Goal: Task Accomplishment & Management: Complete application form

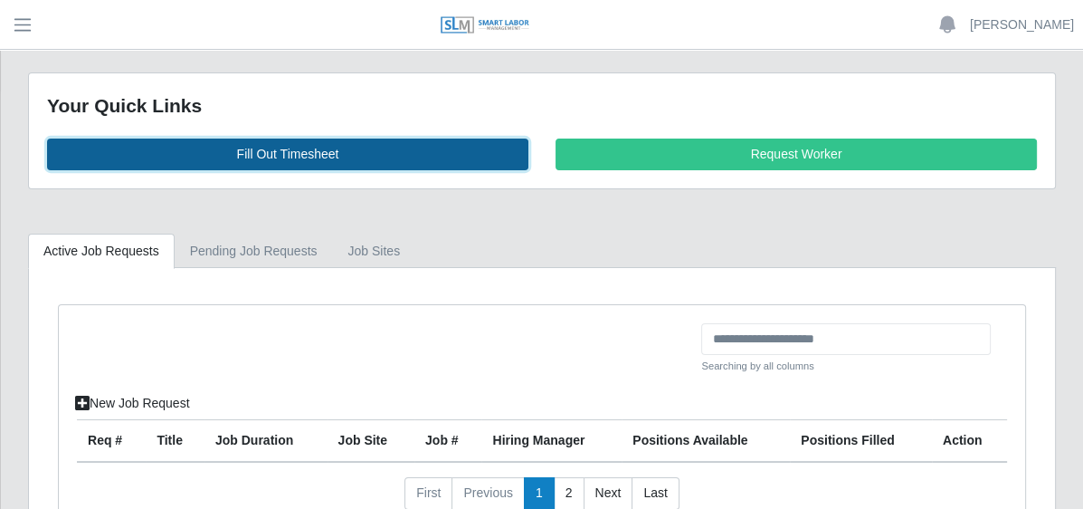
click at [426, 147] on link "Fill Out Timesheet" at bounding box center [288, 154] width 482 height 32
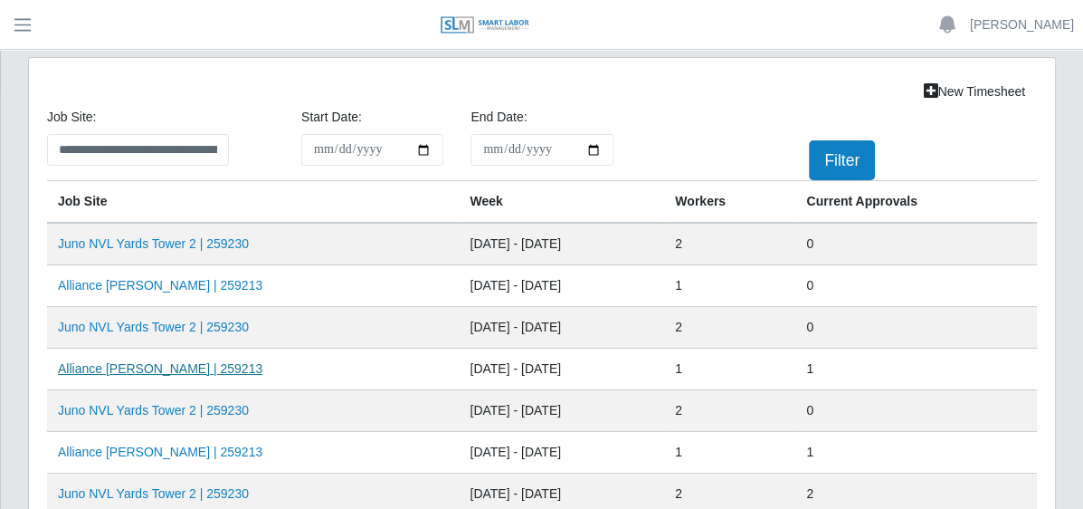
click at [262, 367] on link "Alliance Bernstein | 259213" at bounding box center [160, 368] width 205 height 14
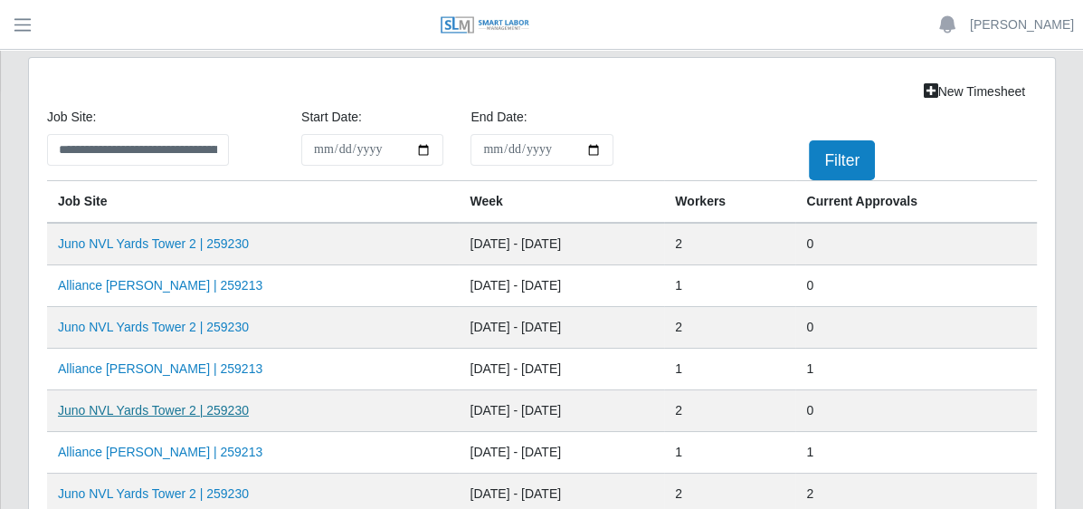
click at [249, 408] on link "Juno NVL Yards Tower 2 | 259230" at bounding box center [153, 410] width 191 height 14
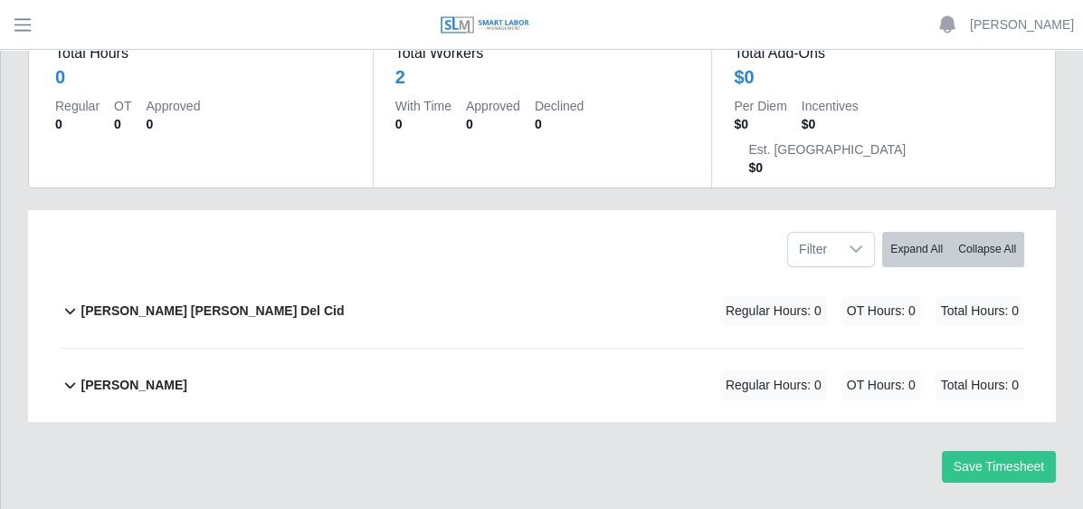
scroll to position [193, 0]
click at [344, 301] on b "Deisy Marinela Del Cid" at bounding box center [212, 310] width 263 height 19
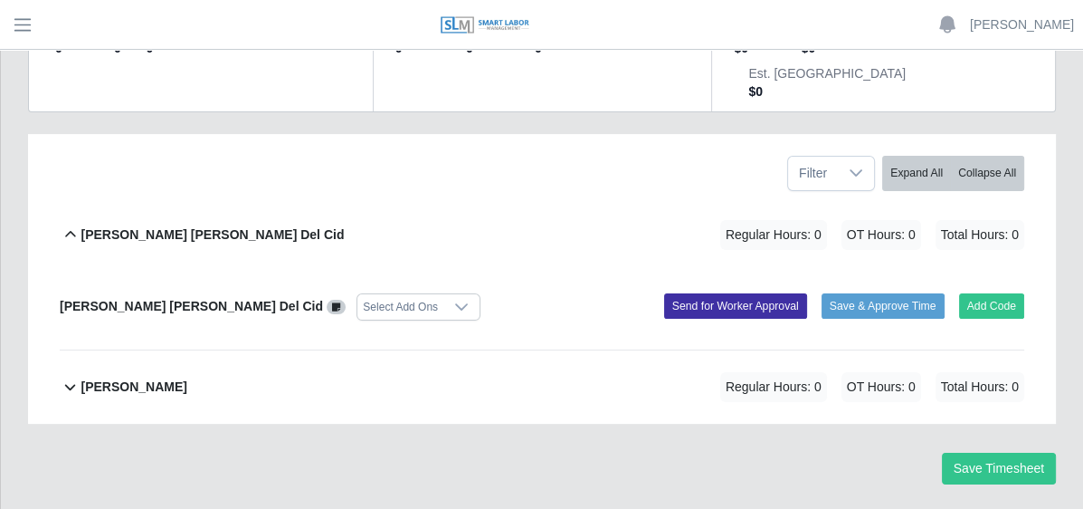
scroll to position [271, 0]
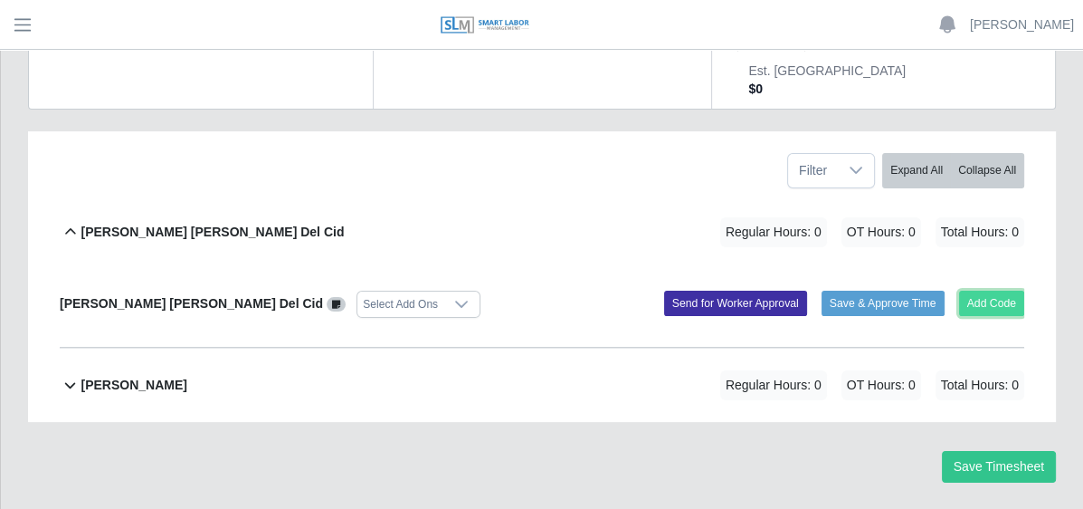
click at [1005, 291] on button "Add Code" at bounding box center [992, 303] width 66 height 25
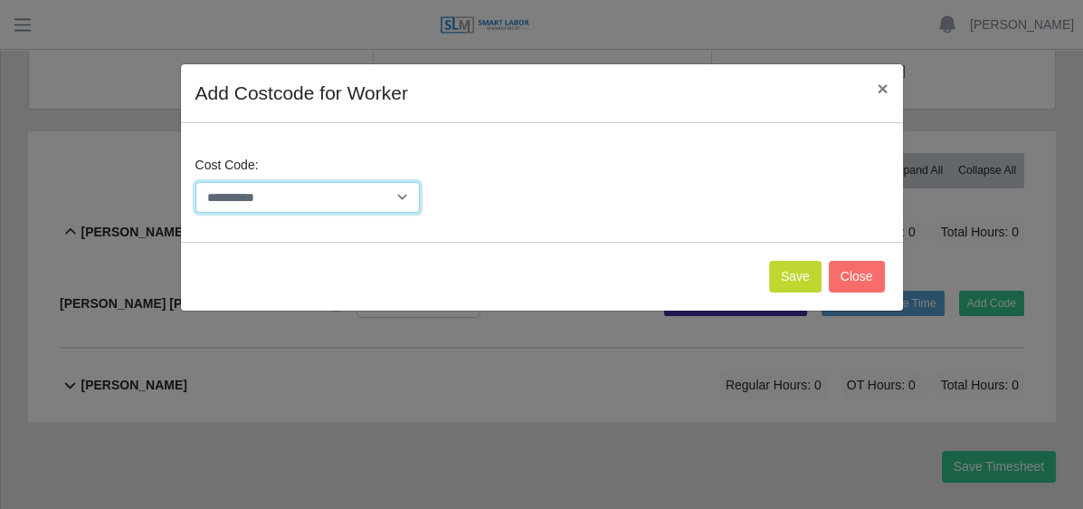
click at [397, 190] on select "**********" at bounding box center [308, 198] width 225 height 32
select select "**********"
click at [196, 182] on select "**********" at bounding box center [308, 198] width 225 height 32
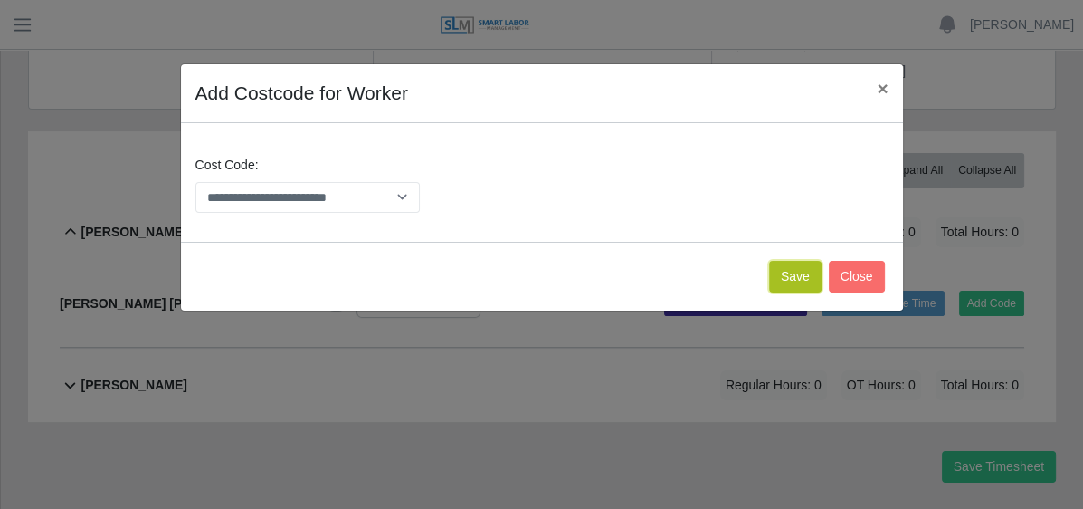
click at [798, 271] on button "Save" at bounding box center [795, 277] width 52 height 32
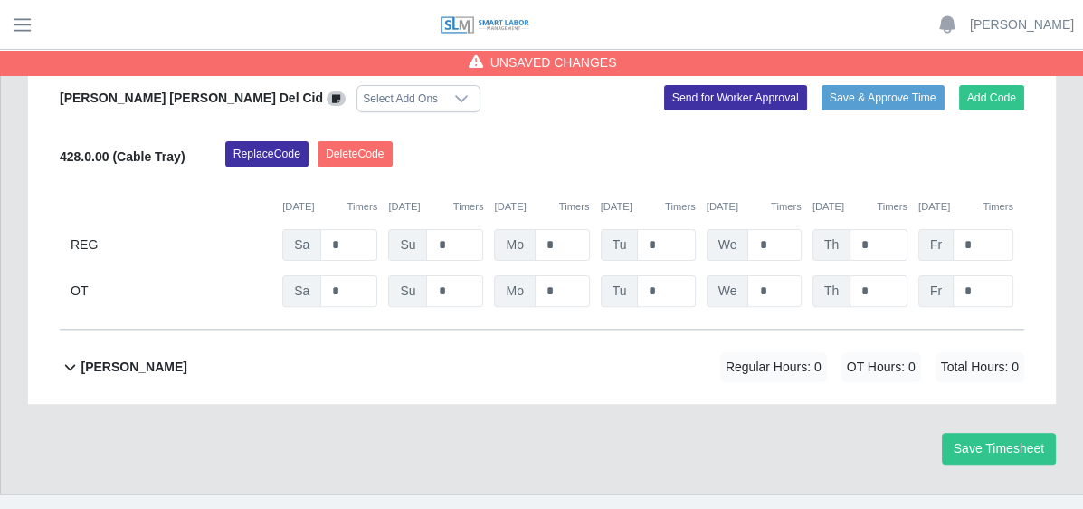
click at [671, 229] on div "REG Sa * Su * Mo * Tu * We * Th * Fr *" at bounding box center [542, 245] width 965 height 32
click at [590, 229] on input "*" at bounding box center [562, 245] width 55 height 32
type input "*"
click at [695, 229] on input "*" at bounding box center [666, 245] width 58 height 32
type input "*"
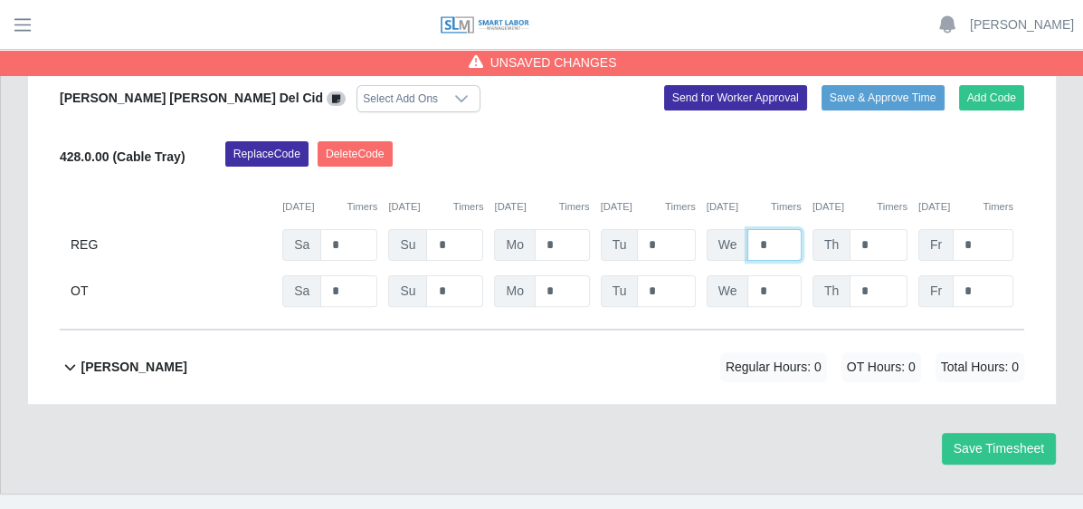
click at [801, 229] on input "*" at bounding box center [774, 245] width 53 height 32
type input "*"
click at [908, 229] on input "*" at bounding box center [879, 245] width 58 height 32
type input "*"
click at [1008, 229] on input "*" at bounding box center [983, 245] width 61 height 32
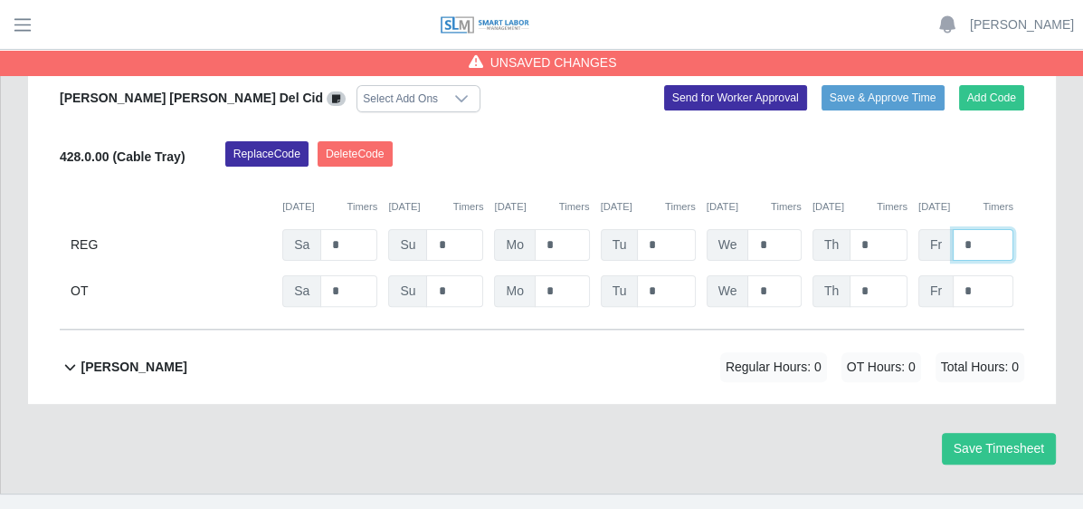
type input "*"
click at [1043, 342] on div "Filter Expand All Collapse All Deisy Marinela Del Cid Regular Hours: 40 OT Hour…" at bounding box center [542, 165] width 1028 height 478
click at [478, 338] on div "Nelson Lopez Flores Regular Hours: 0 OT Hours: 0 Total Hours: 0" at bounding box center [553, 366] width 944 height 73
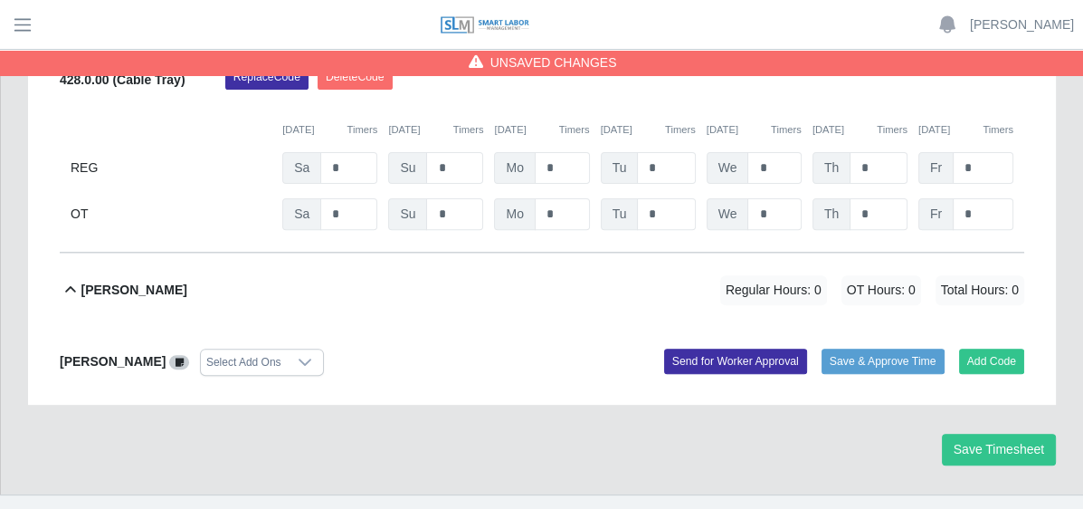
scroll to position [554, 0]
click at [997, 348] on button "Add Code" at bounding box center [992, 360] width 66 height 25
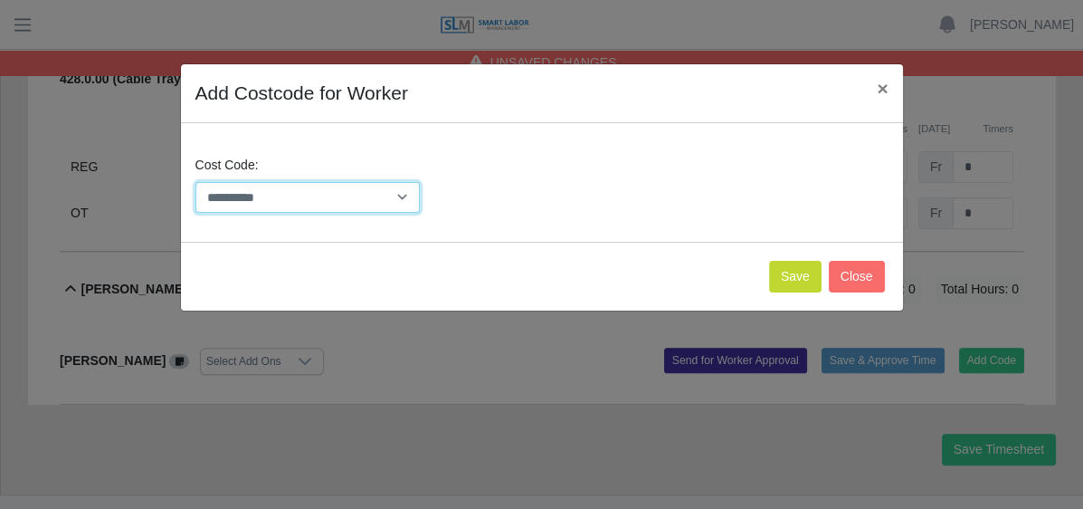
click at [348, 206] on select "**********" at bounding box center [308, 198] width 225 height 32
select select "**********"
click at [196, 182] on select "**********" at bounding box center [308, 198] width 225 height 32
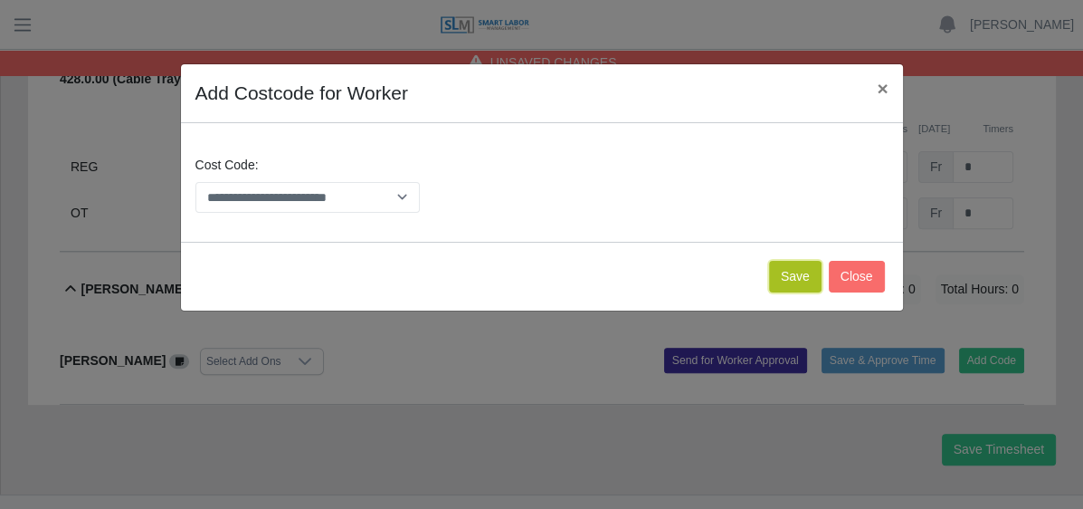
click at [790, 272] on button "Save" at bounding box center [795, 277] width 52 height 32
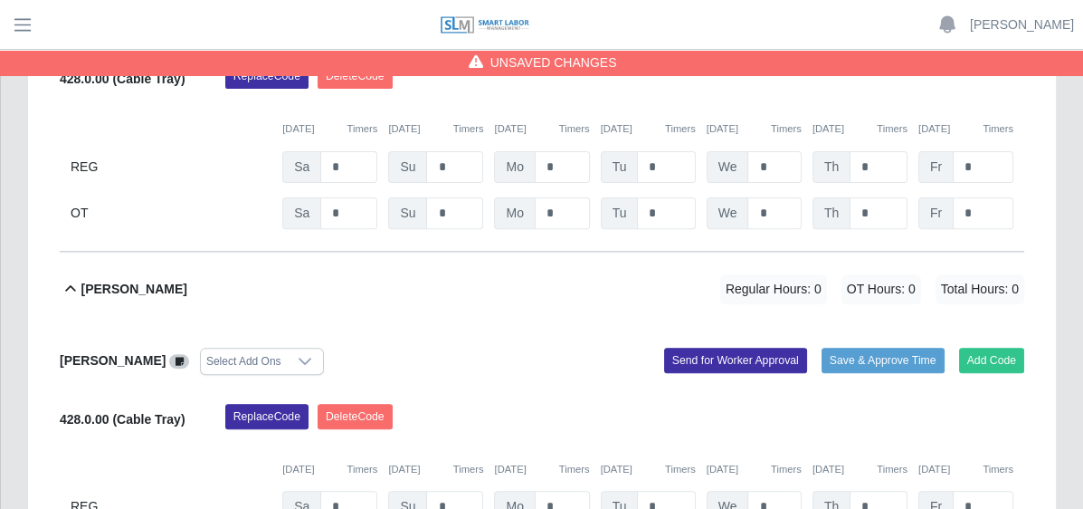
scroll to position [760, 0]
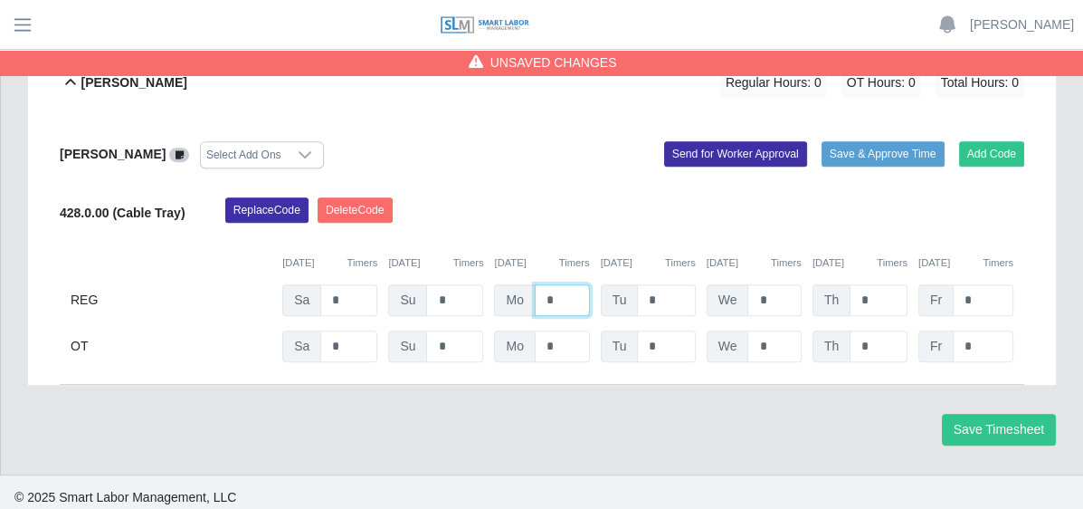
click at [590, 284] on input "*" at bounding box center [562, 300] width 55 height 32
type input "*"
click at [695, 288] on input "*" at bounding box center [666, 300] width 58 height 32
type input "*"
click at [801, 290] on input "*" at bounding box center [774, 300] width 53 height 32
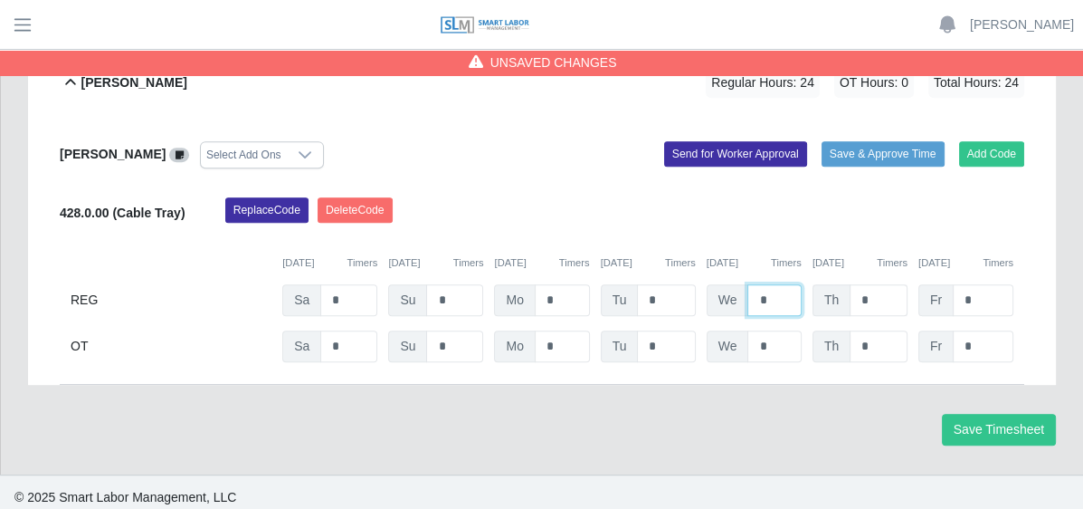
type input "*"
click at [908, 289] on input "*" at bounding box center [879, 300] width 58 height 32
type input "*"
click at [996, 285] on input "*" at bounding box center [983, 300] width 61 height 32
type input "*"
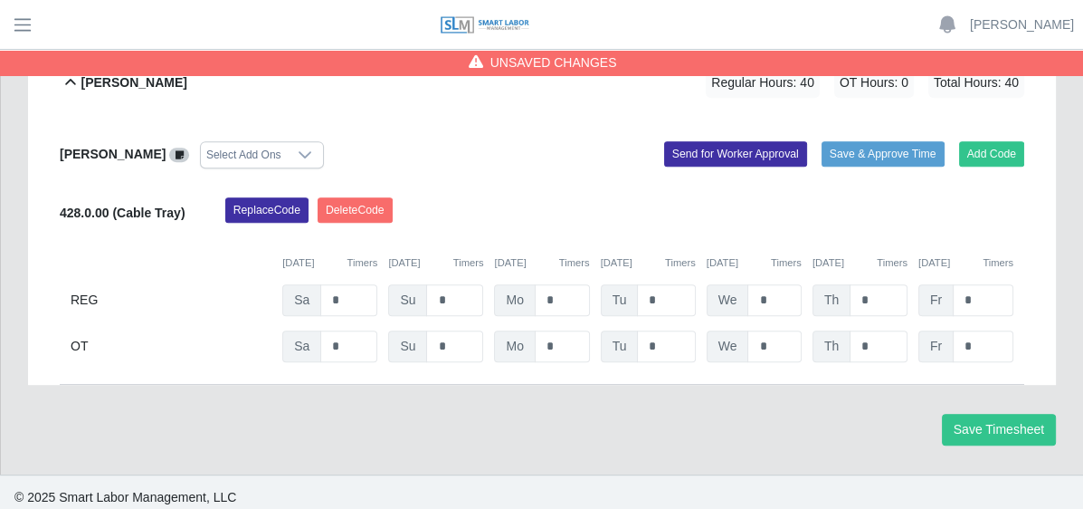
click at [1045, 345] on div "Filter Expand All Collapse All Deisy Marinela Del Cid Regular Hours: 40 OT Hour…" at bounding box center [542, 14] width 1028 height 744
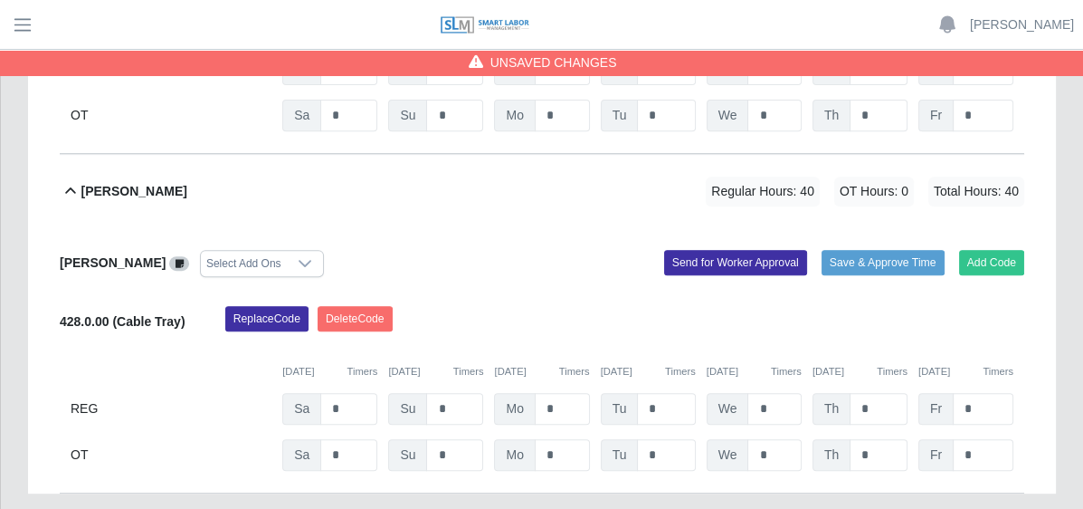
scroll to position [398, 0]
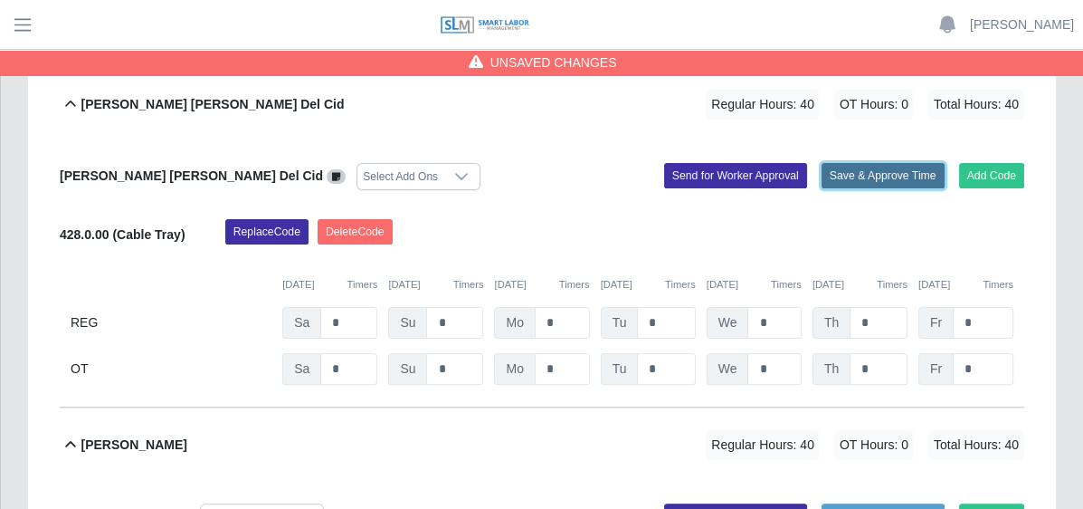
click at [883, 163] on button "Save & Approve Time" at bounding box center [883, 175] width 123 height 25
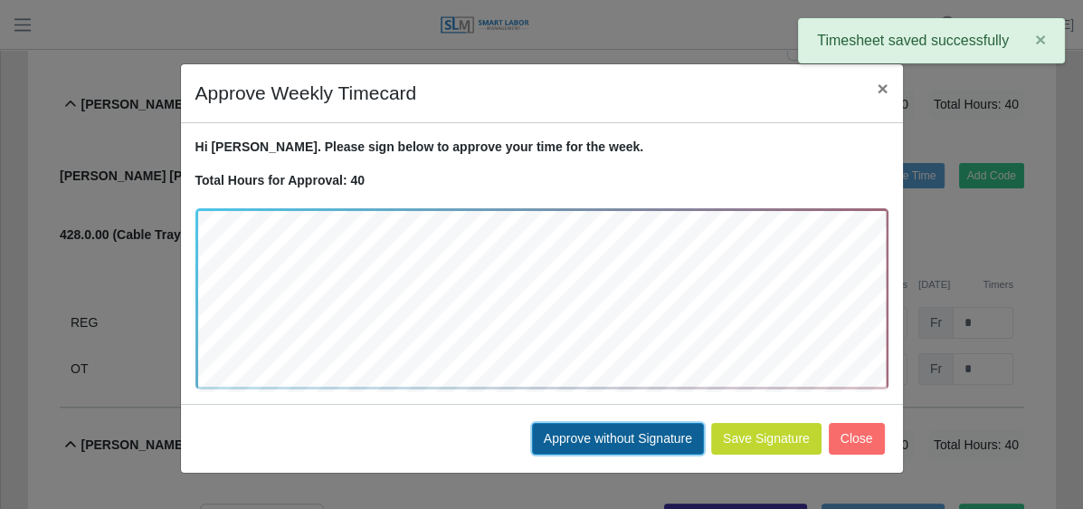
click at [664, 432] on button "Approve without Signature" at bounding box center [618, 439] width 172 height 32
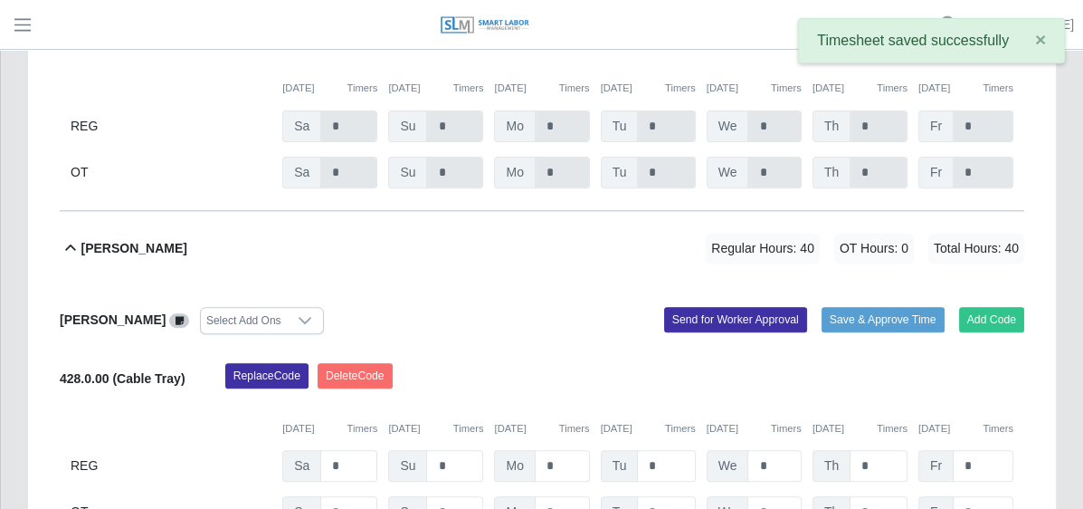
scroll to position [670, 0]
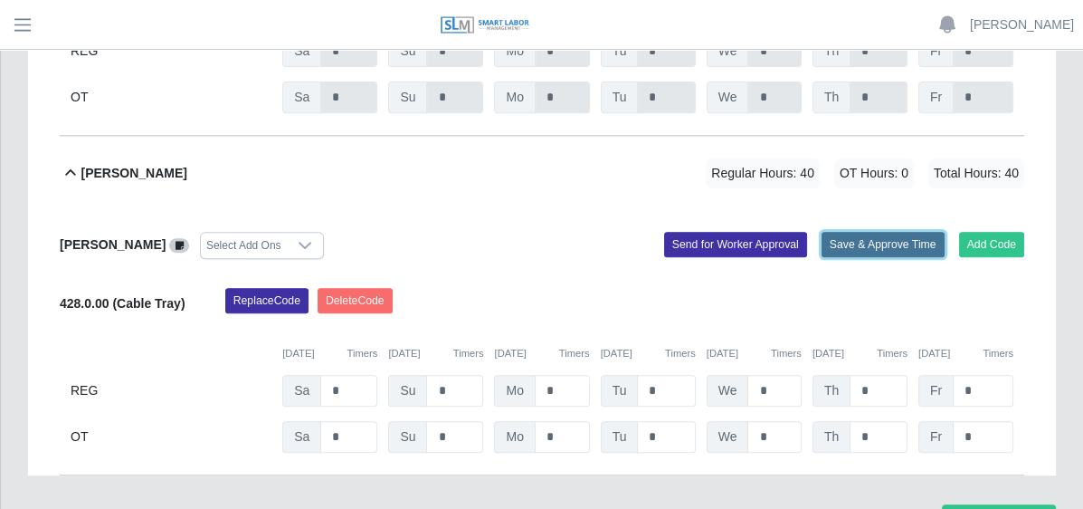
click at [860, 232] on button "Save & Approve Time" at bounding box center [883, 244] width 123 height 25
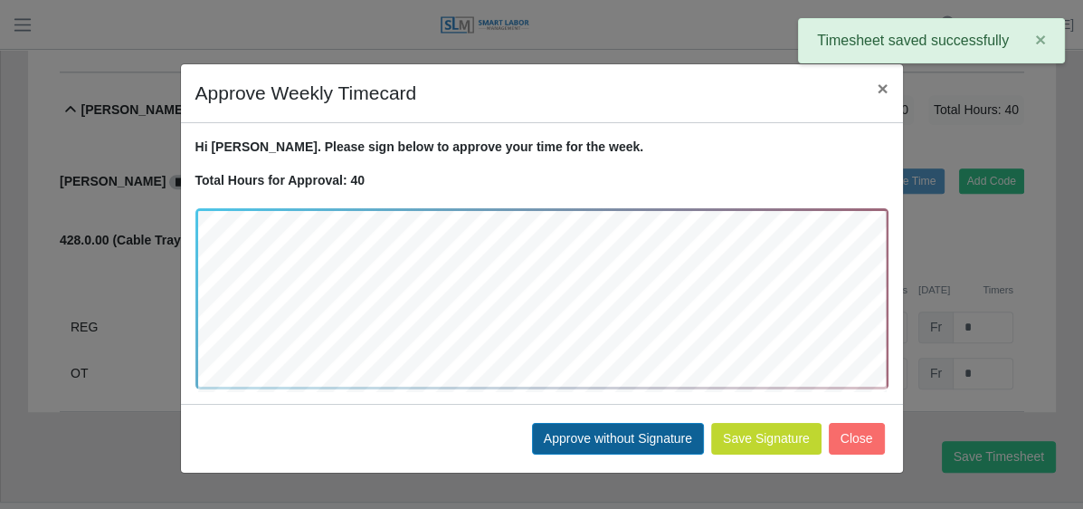
scroll to position [760, 0]
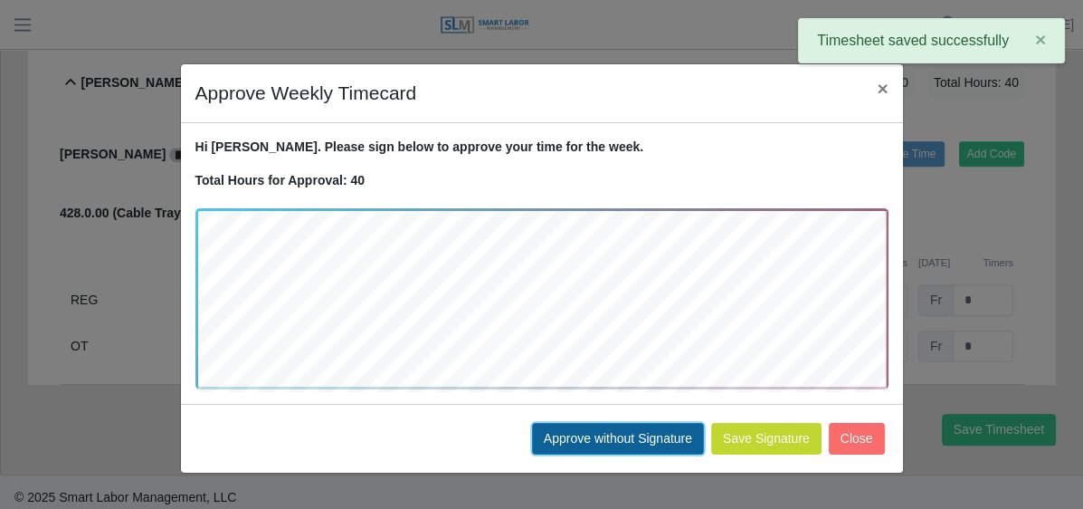
click at [628, 436] on button "Approve without Signature" at bounding box center [618, 439] width 172 height 32
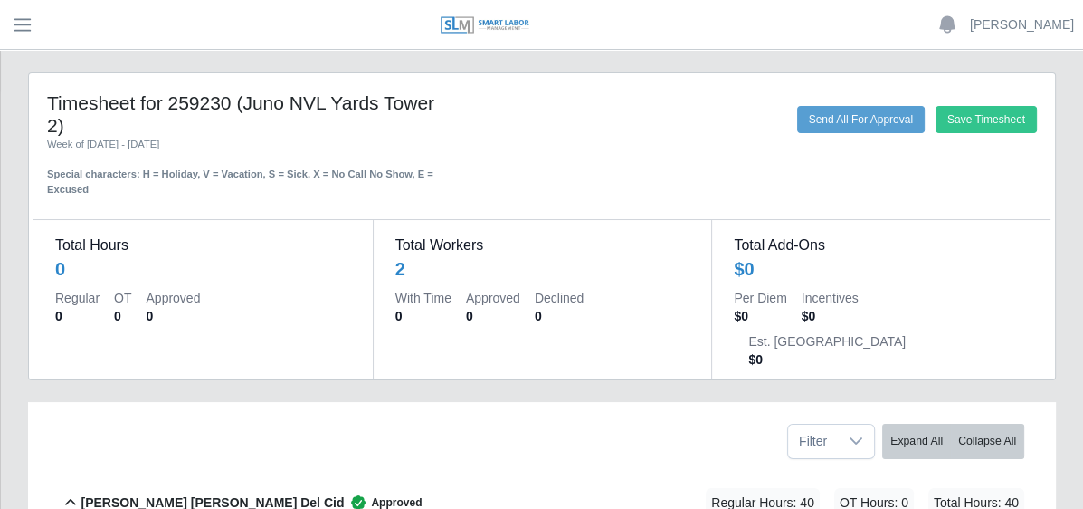
scroll to position [0, 0]
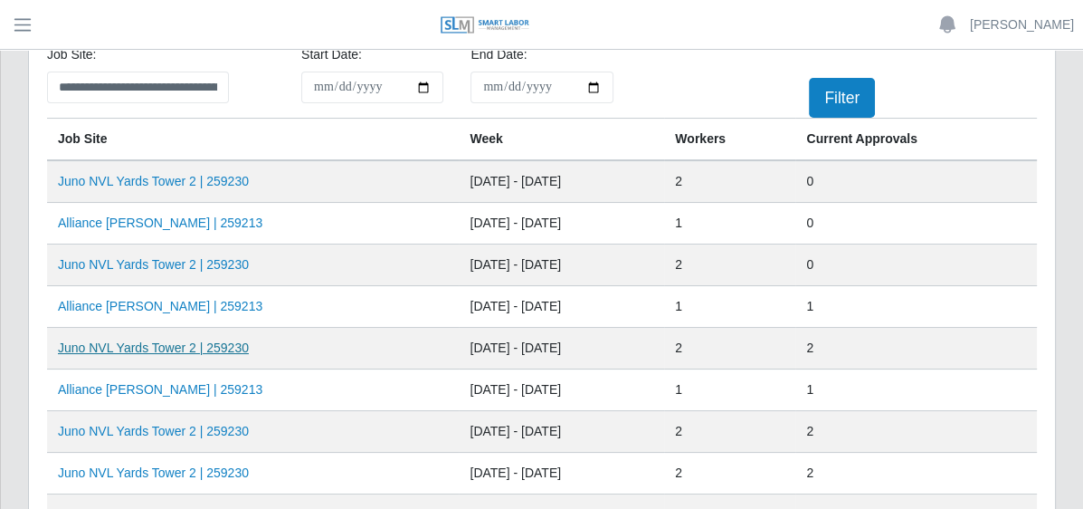
scroll to position [91, 0]
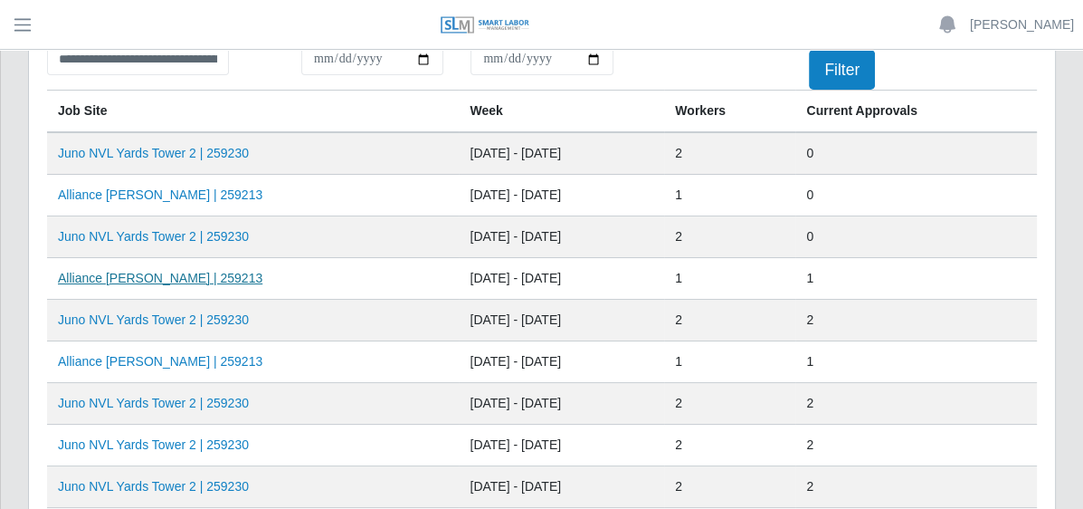
click at [262, 271] on link "Alliance [PERSON_NAME] | 259213" at bounding box center [160, 278] width 205 height 14
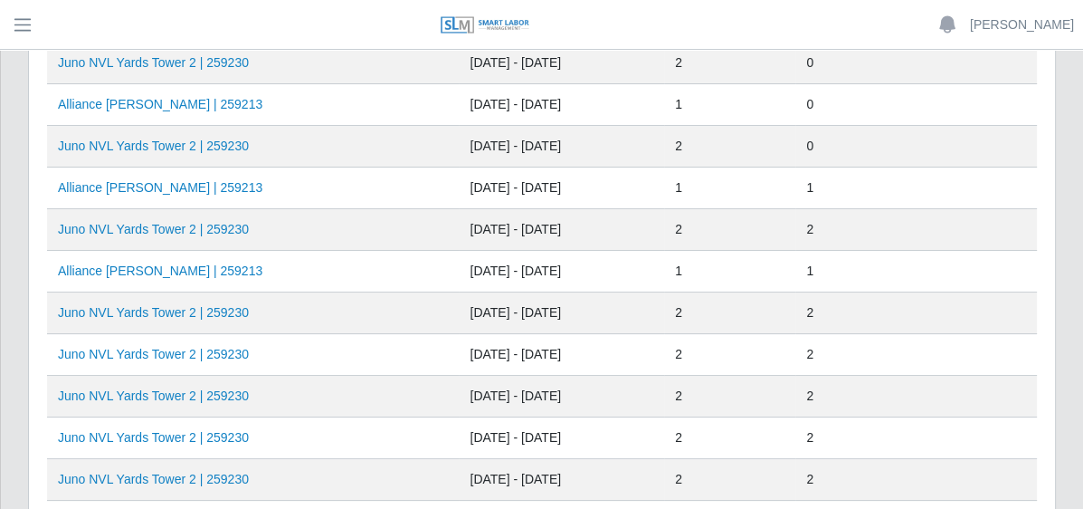
scroll to position [91, 0]
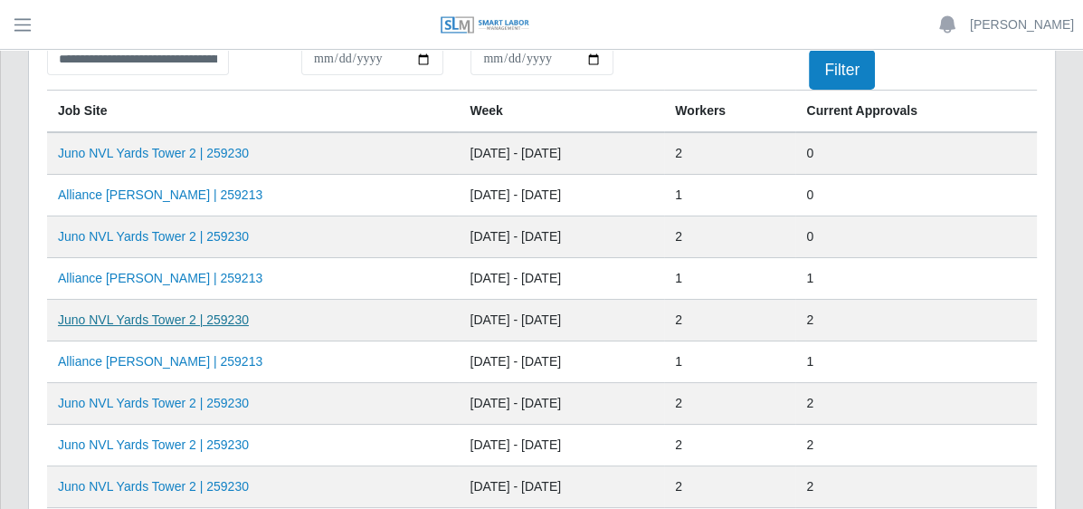
click at [249, 317] on link "Juno NVL Yards Tower 2 | 259230" at bounding box center [153, 319] width 191 height 14
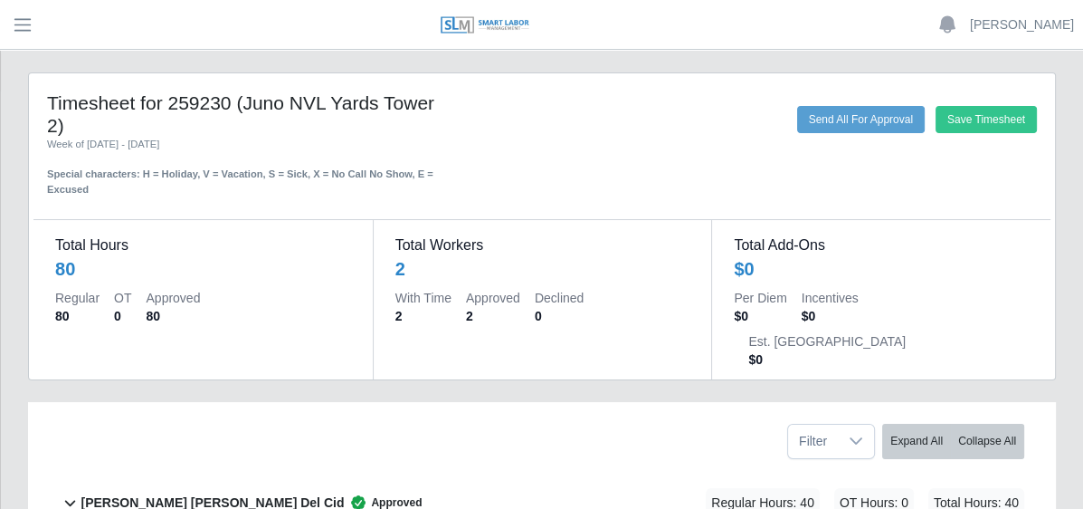
scroll to position [193, 0]
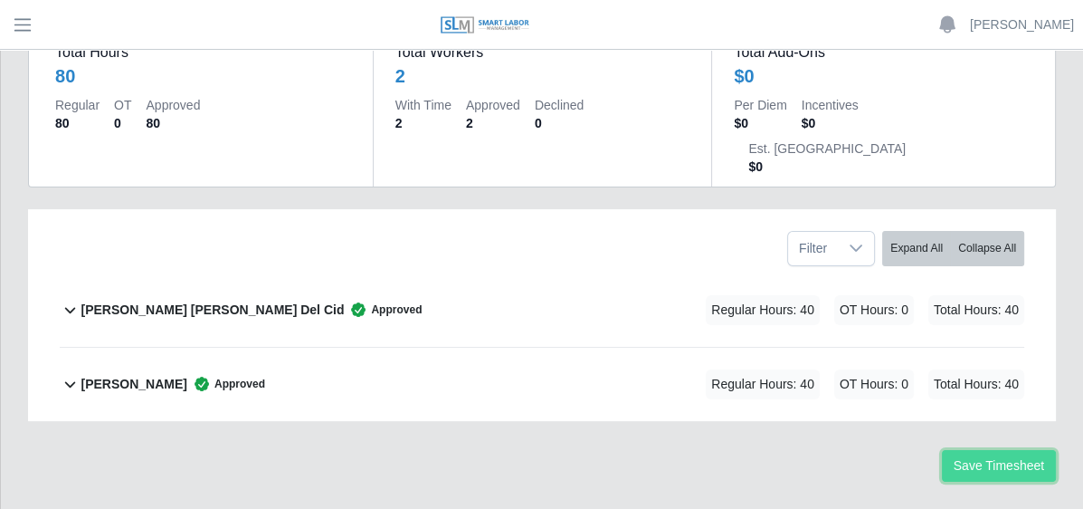
click at [1041, 450] on button "Save Timesheet" at bounding box center [999, 466] width 114 height 32
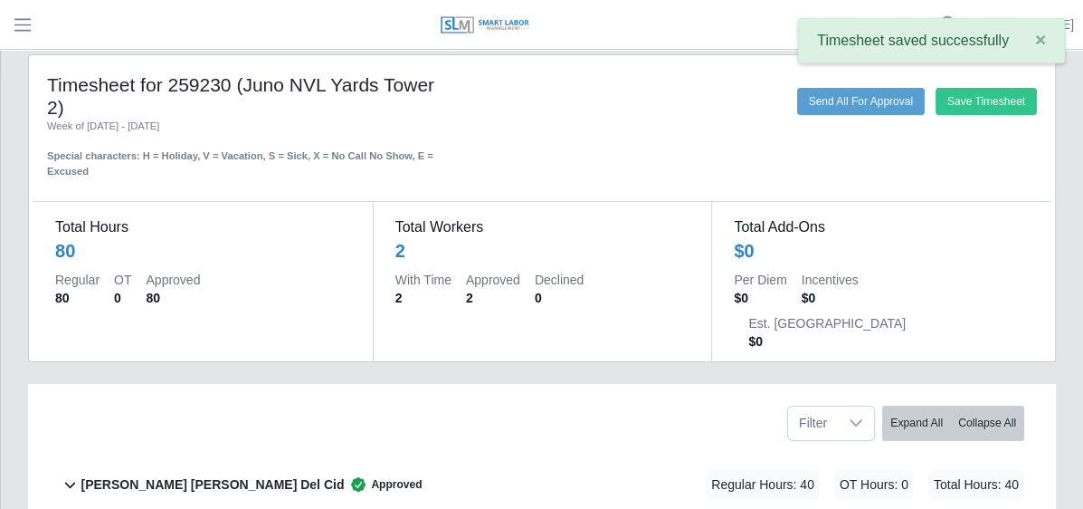
scroll to position [0, 0]
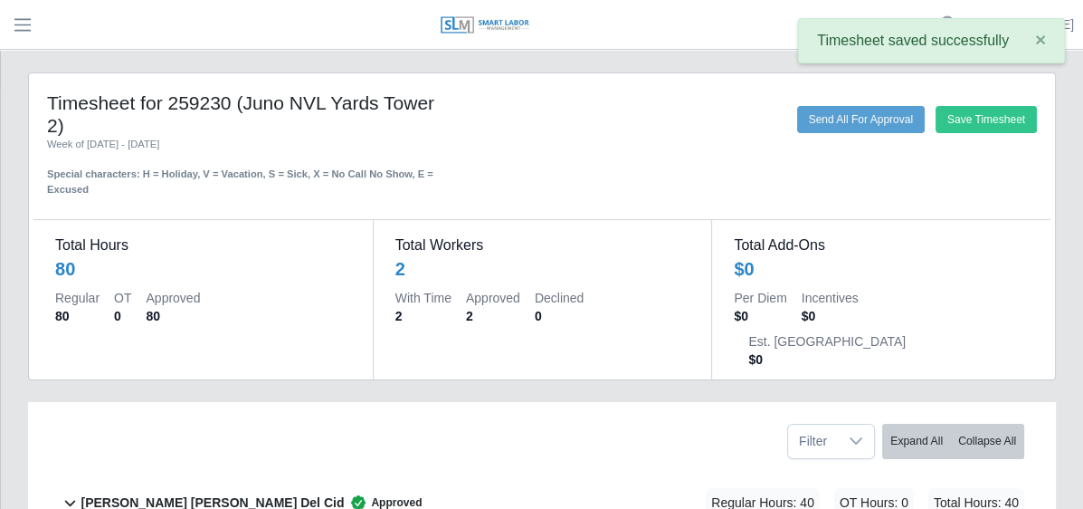
click at [1045, 224] on div "Total Add-Ons $0 Per Diem $0 Incentives $0 Est. Fringe $0" at bounding box center [880, 299] width 339 height 159
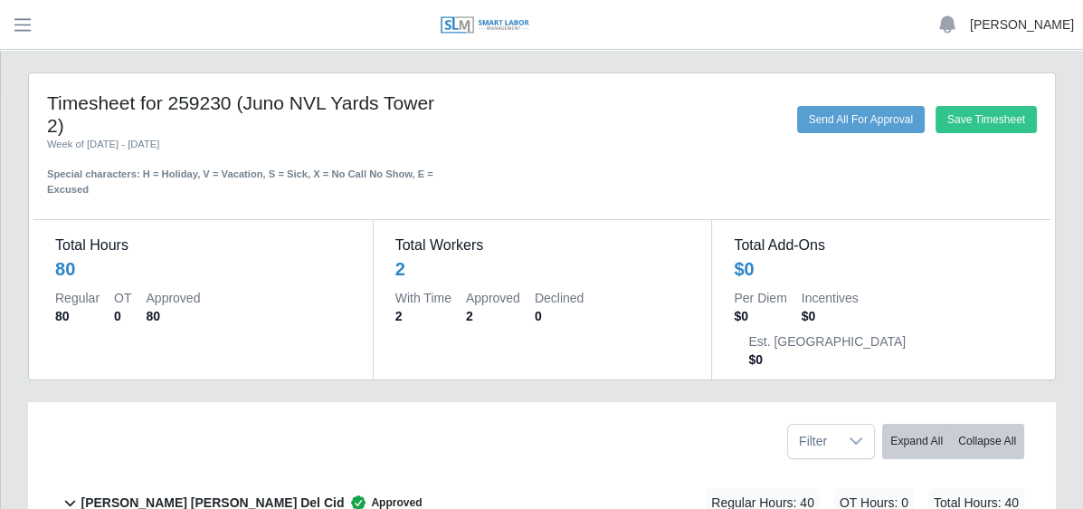
click at [1054, 19] on link "[PERSON_NAME]" at bounding box center [1022, 24] width 104 height 19
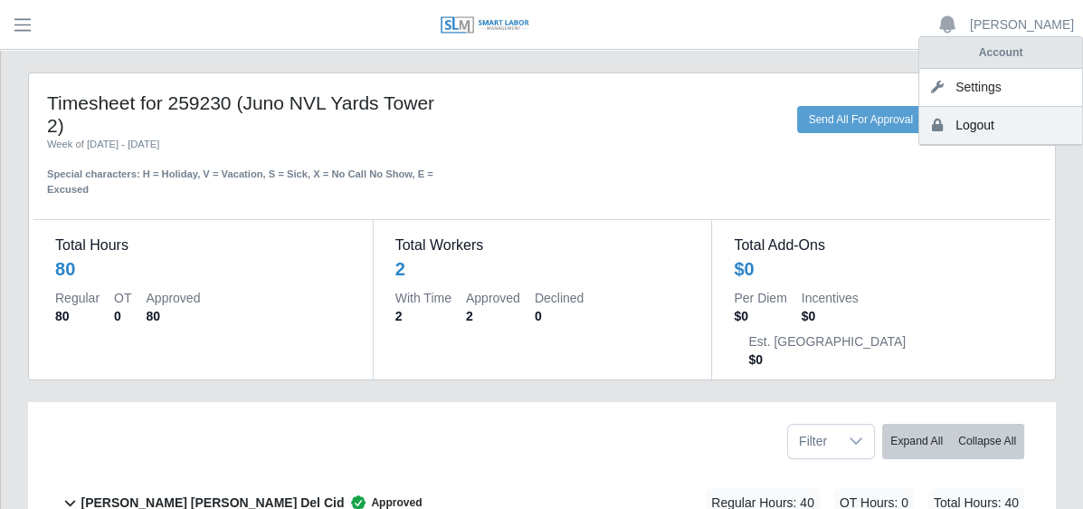
click at [991, 119] on link "Logout" at bounding box center [1001, 126] width 163 height 38
